Goal: Transaction & Acquisition: Obtain resource

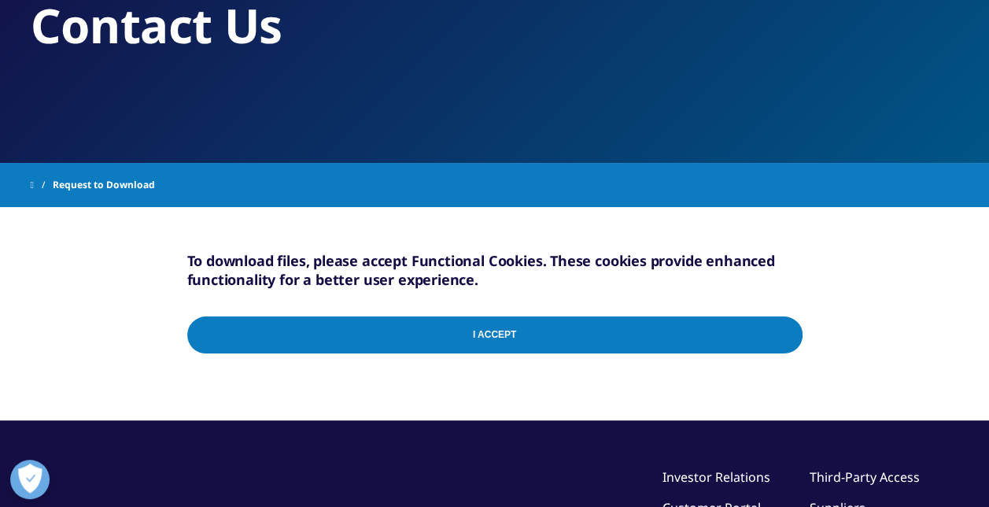
click at [491, 343] on input "I Accept" at bounding box center [495, 334] width 616 height 37
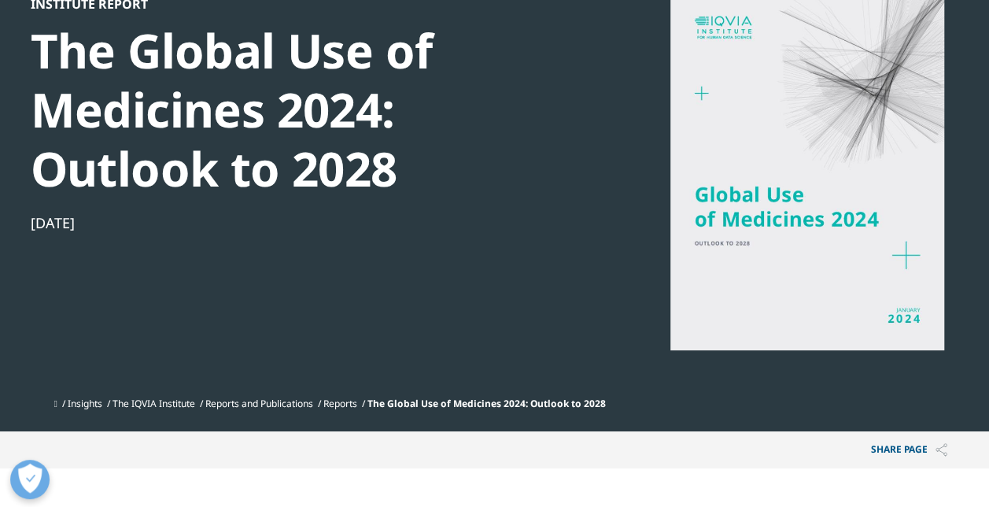
click at [926, 249] on div at bounding box center [808, 173] width 304 height 354
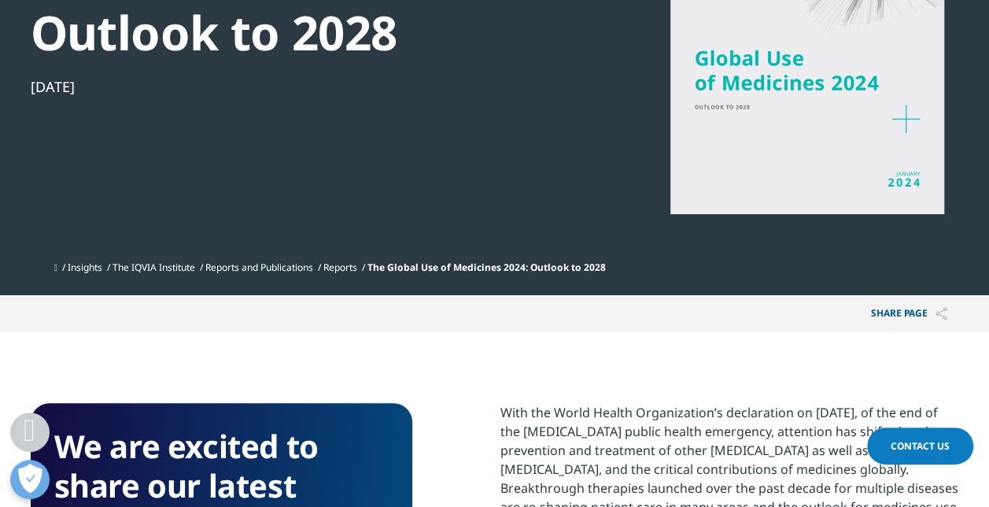
scroll to position [551, 0]
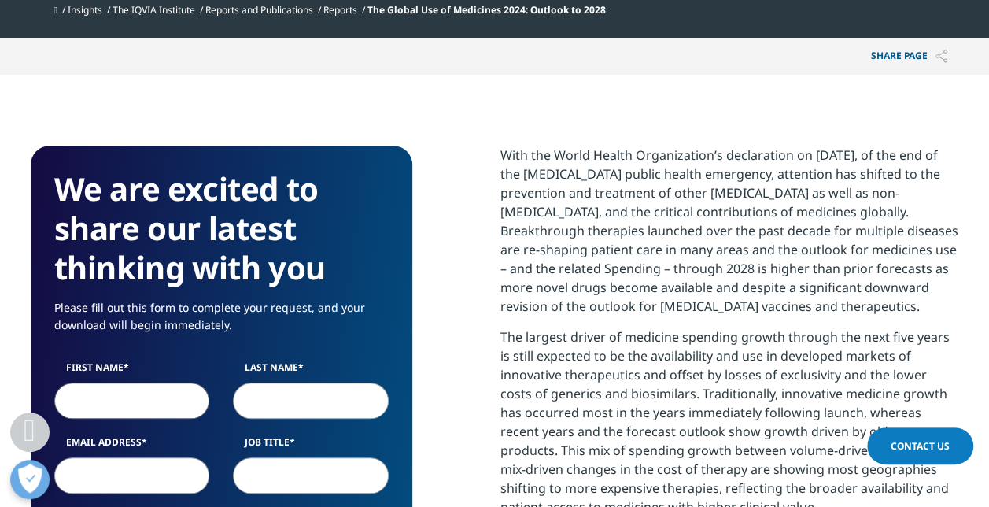
click at [105, 398] on input "First Name" at bounding box center [132, 401] width 156 height 36
type input "William"
type input "Blessing"
type input "blessing.will@bcg.com"
type input "BCG"
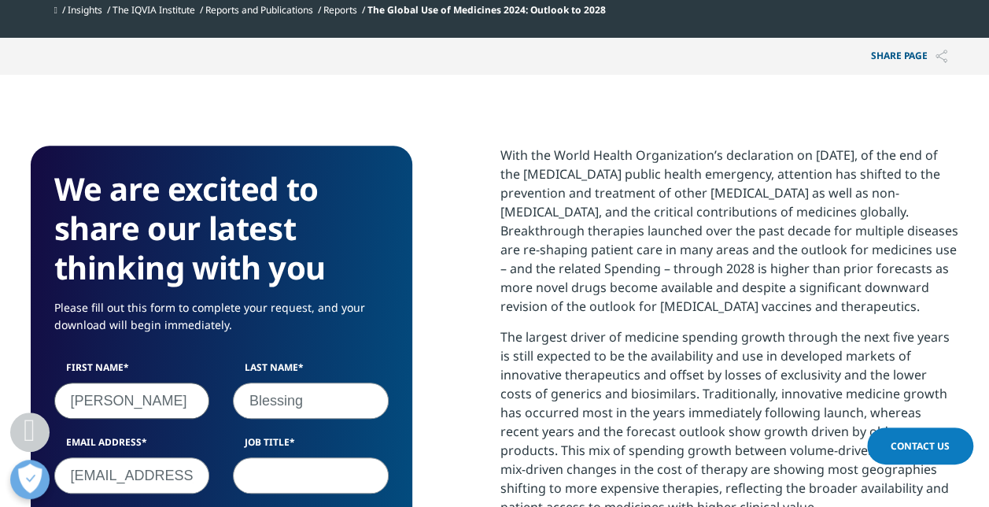
select select "[GEOGRAPHIC_DATA]"
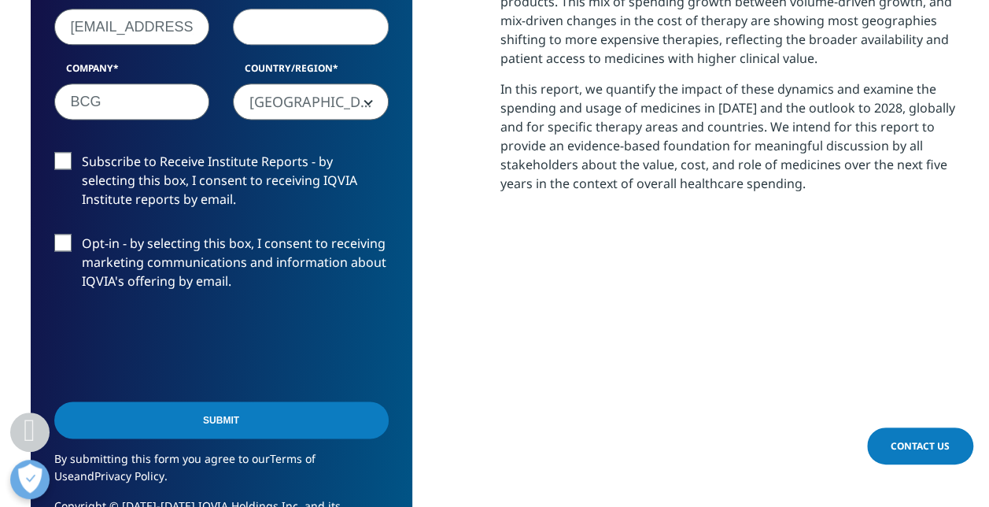
scroll to position [926, 0]
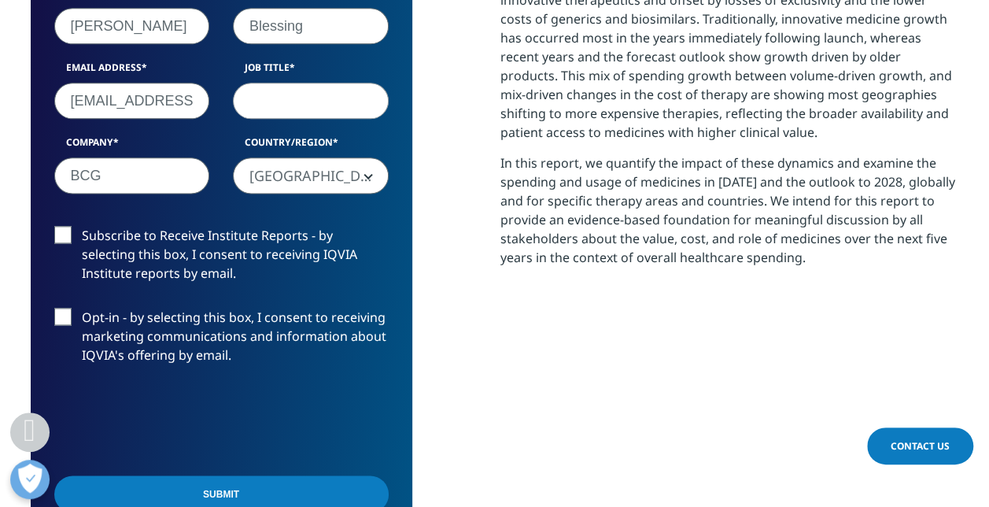
click at [269, 107] on input "Job Title" at bounding box center [311, 101] width 156 height 36
type input "Associate"
click at [91, 240] on label "Subscribe to Receive Institute Reports - by selecting this box, I consent to re…" at bounding box center [221, 258] width 335 height 65
click at [82, 226] on input "Subscribe to Receive Institute Reports - by selecting this box, I consent to re…" at bounding box center [82, 226] width 0 height 0
click at [91, 240] on label "Subscribe to Receive Institute Reports - by selecting this box, I consent to re…" at bounding box center [221, 258] width 335 height 65
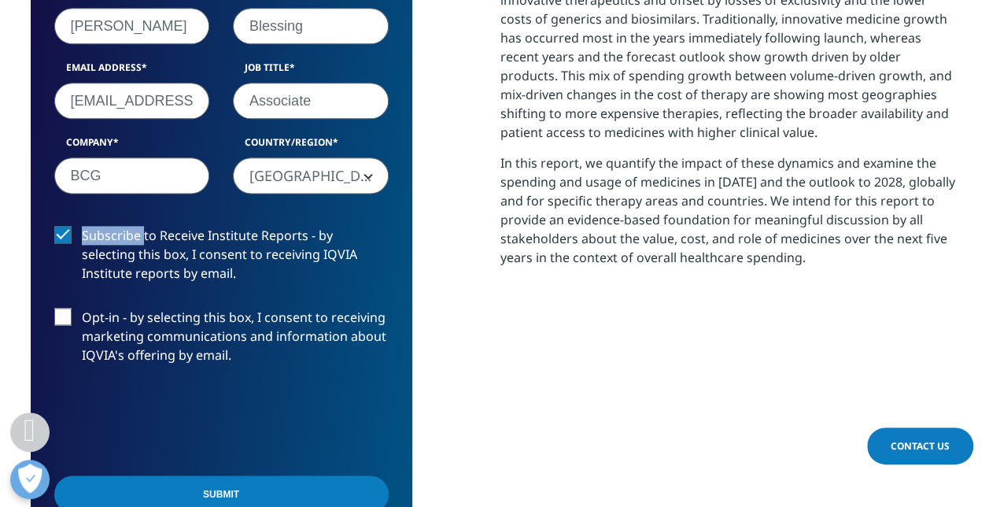
click at [82, 226] on input "Subscribe to Receive Institute Reports - by selecting this box, I consent to re…" at bounding box center [82, 226] width 0 height 0
click at [155, 483] on input "Submit" at bounding box center [221, 493] width 335 height 37
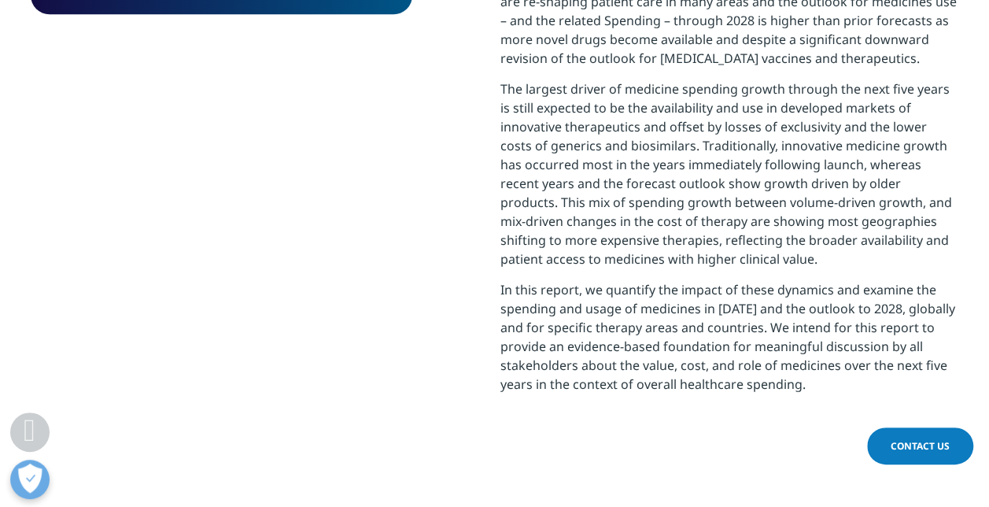
scroll to position [563, 0]
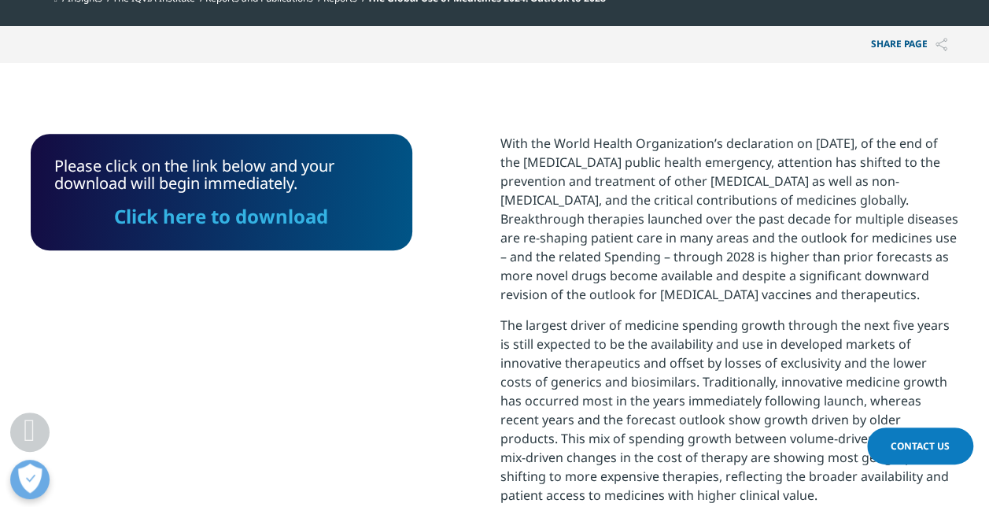
click at [260, 214] on link "Click here to download" at bounding box center [221, 216] width 214 height 26
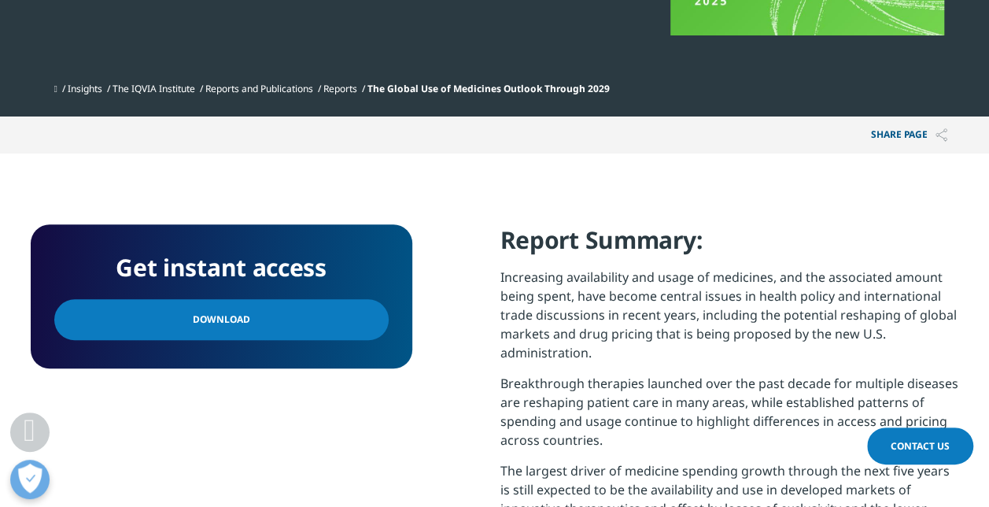
scroll to position [633, 929]
click at [224, 316] on span "Download" at bounding box center [221, 319] width 57 height 17
